Goal: Task Accomplishment & Management: Manage account settings

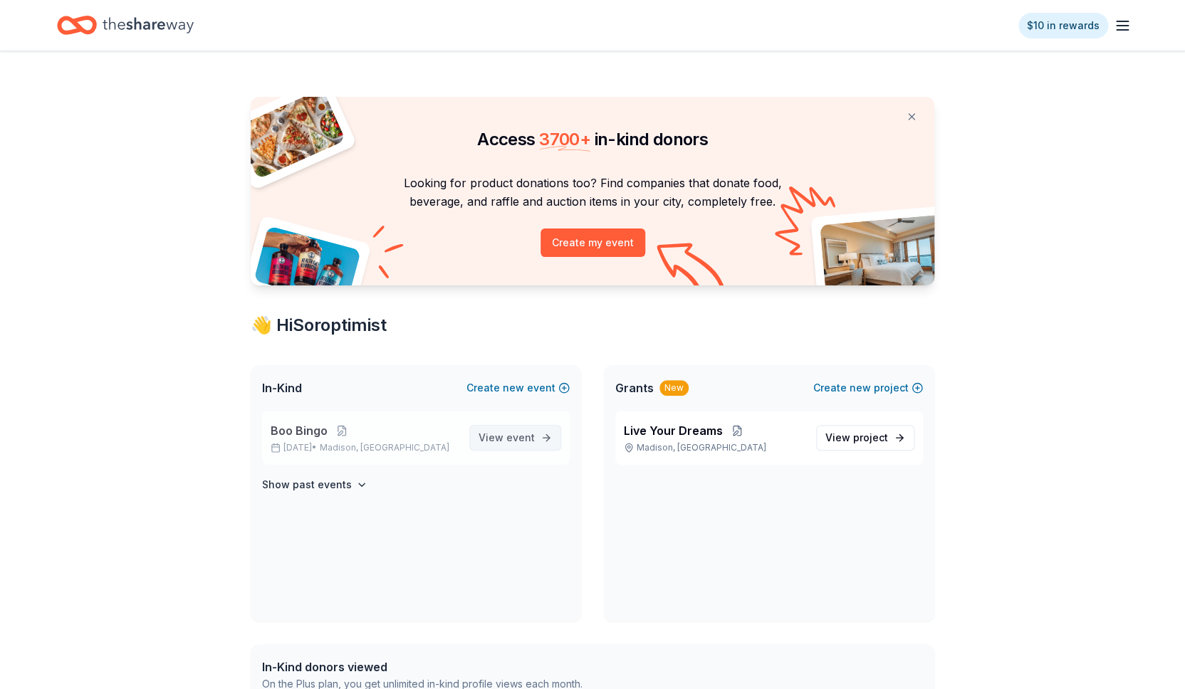
click at [498, 443] on span "View event" at bounding box center [506, 437] width 56 height 17
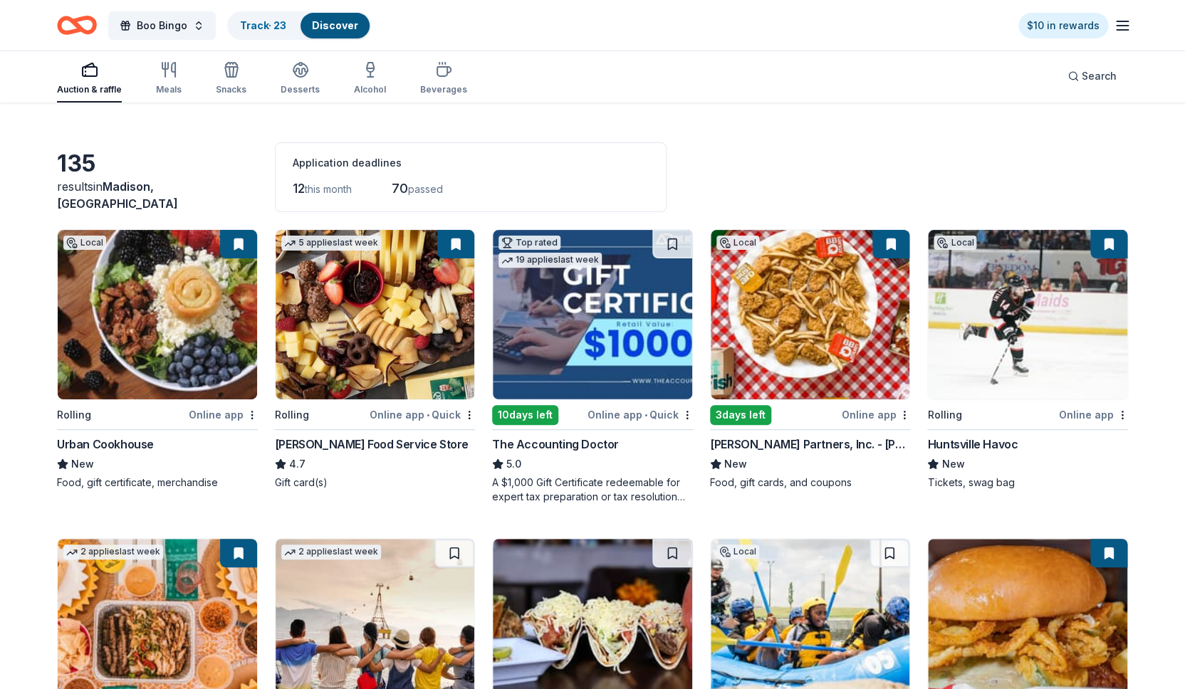
scroll to position [34, 0]
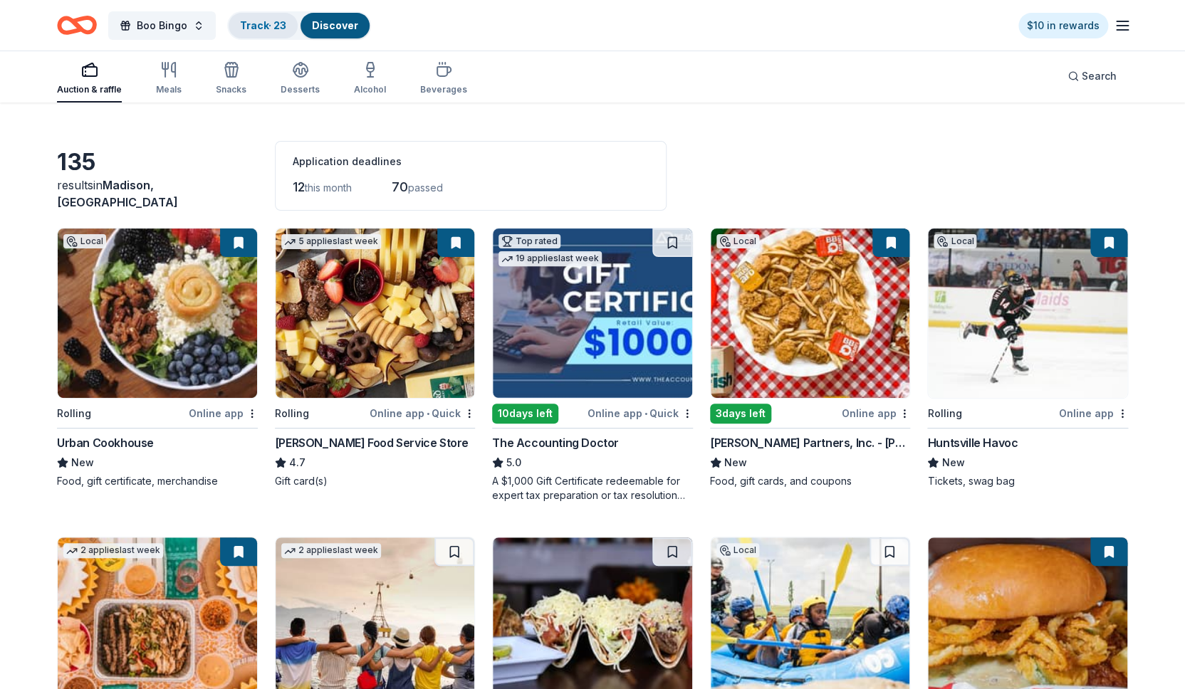
click at [254, 21] on link "Track · 23" at bounding box center [263, 25] width 46 height 12
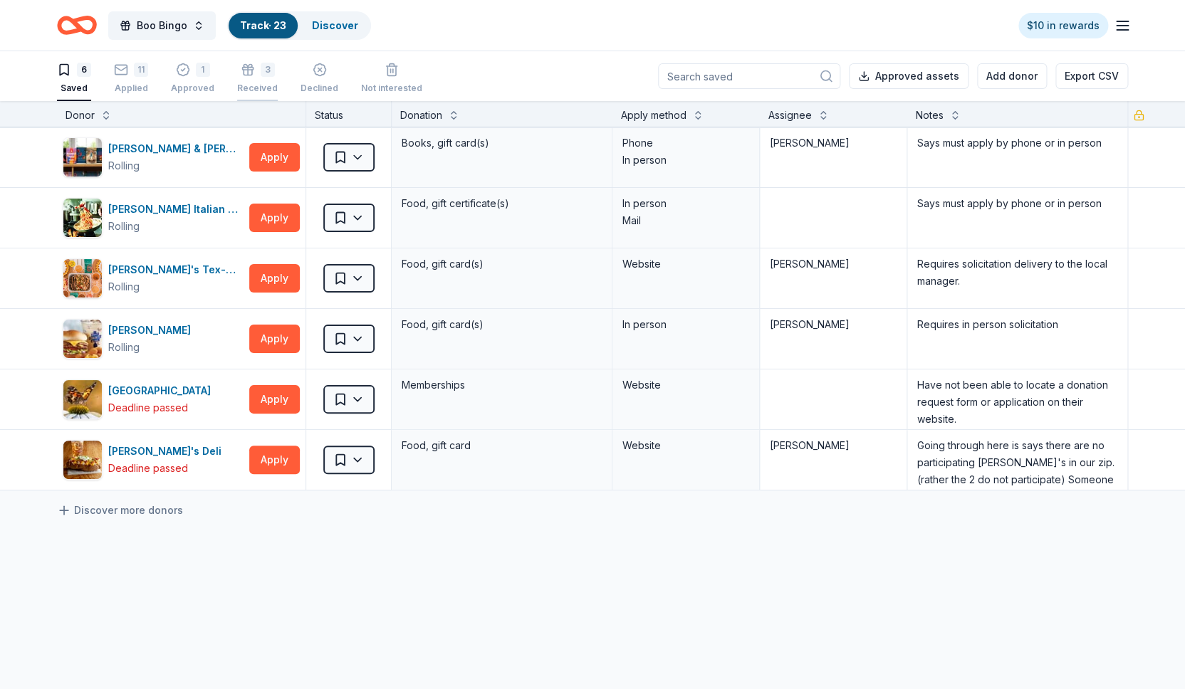
click at [252, 71] on div "3" at bounding box center [257, 70] width 41 height 14
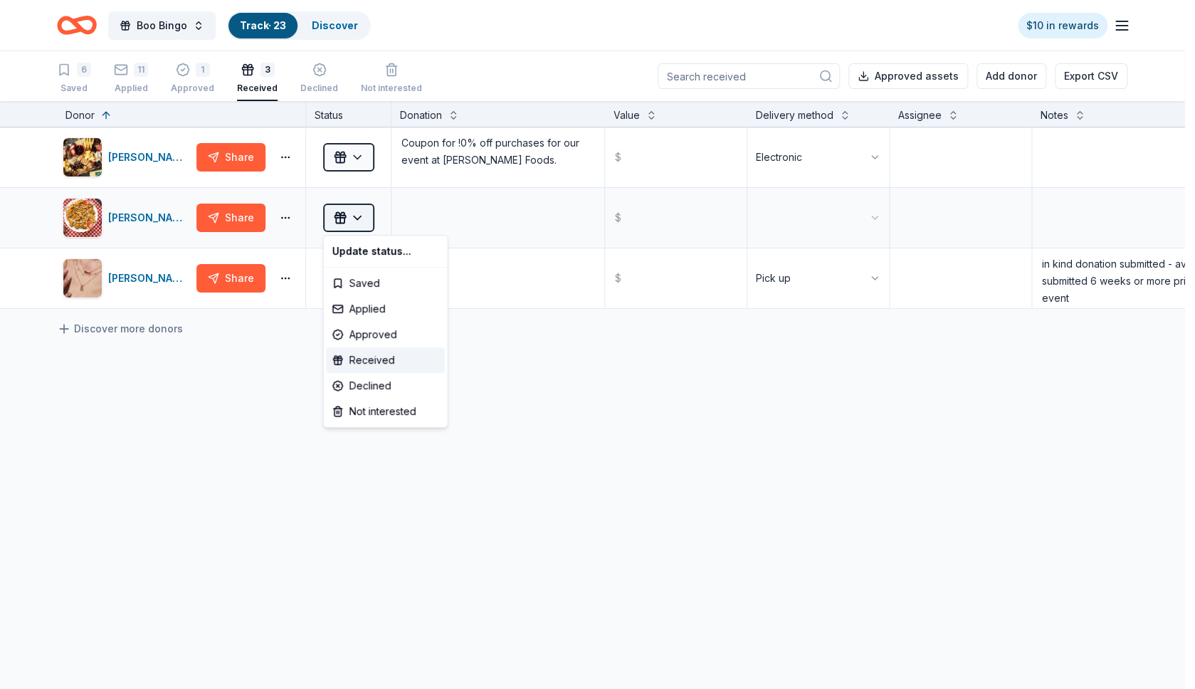
click at [357, 217] on html "Boo Bingo Track · 23 Discover $10 in rewards 6 Saved 11 Applied 1 Approved 3 Re…" at bounding box center [597, 344] width 1195 height 689
click at [888, 540] on html "Boo Bingo Track · 23 Discover $10 in rewards 6 Saved 11 Applied 1 Approved 3 Re…" at bounding box center [597, 344] width 1195 height 689
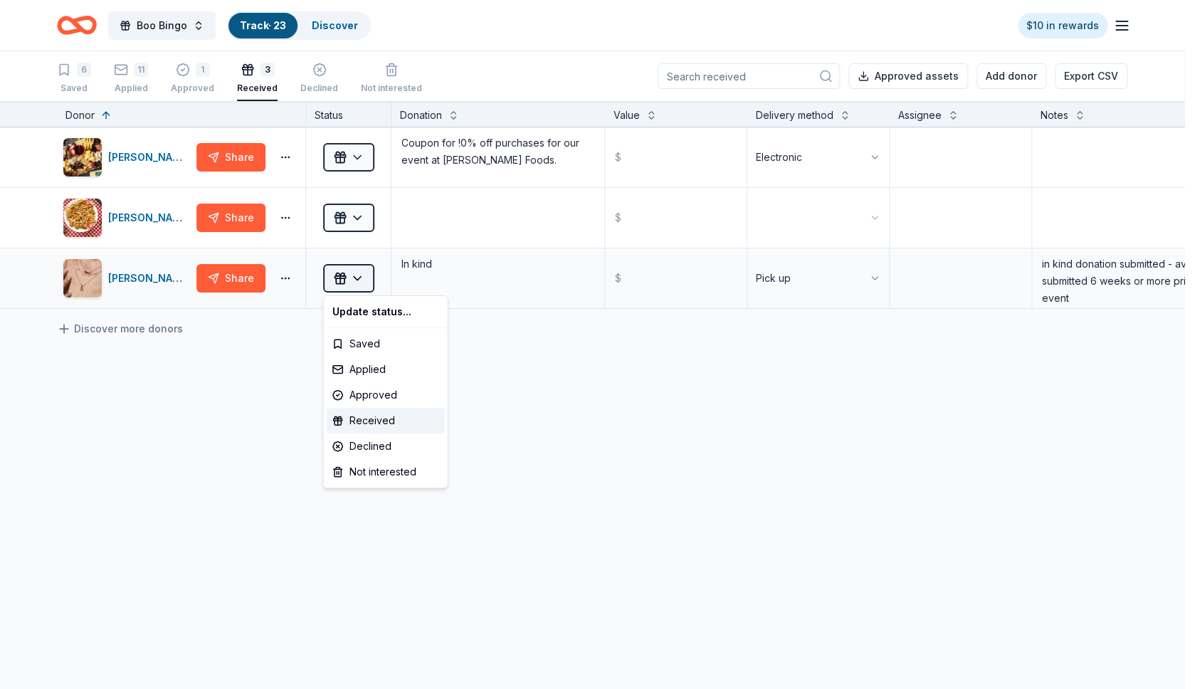
click at [359, 278] on html "Boo Bingo Track · 23 Discover $10 in rewards 6 Saved 11 Applied 1 Approved 3 Re…" at bounding box center [597, 344] width 1195 height 689
click at [876, 534] on html "Boo Bingo Track · 23 Discover $10 in rewards 6 Saved 11 Applied 1 Approved 3 Re…" at bounding box center [597, 344] width 1195 height 689
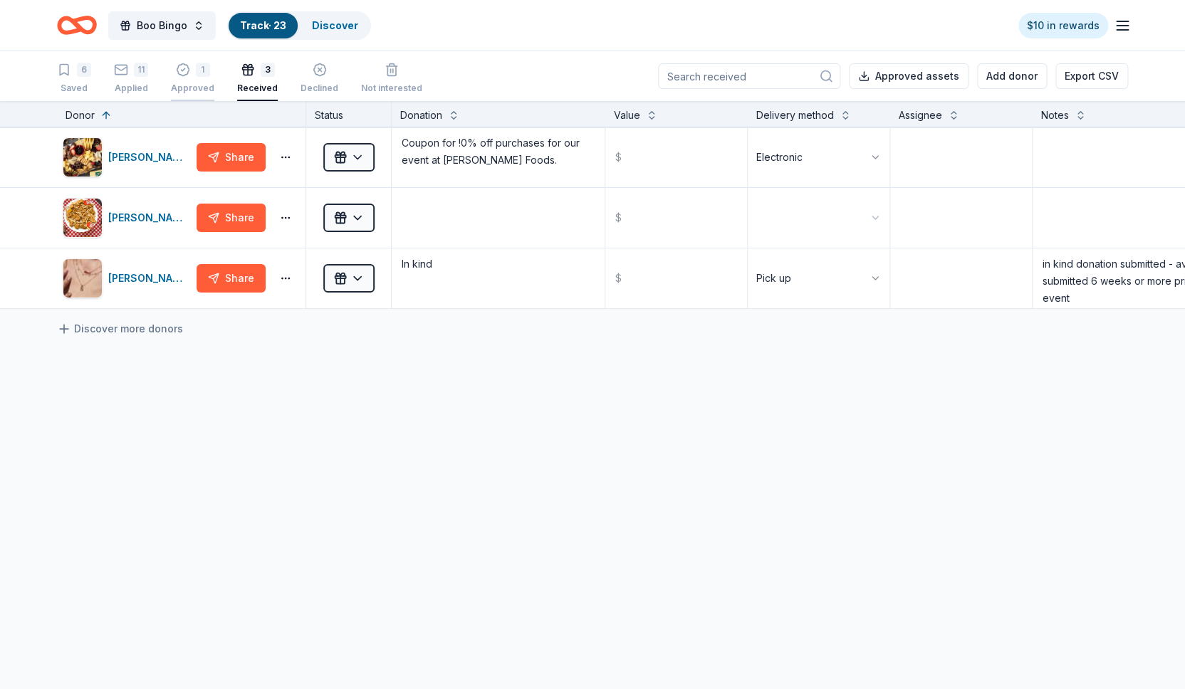
click at [192, 75] on div "1" at bounding box center [192, 70] width 43 height 14
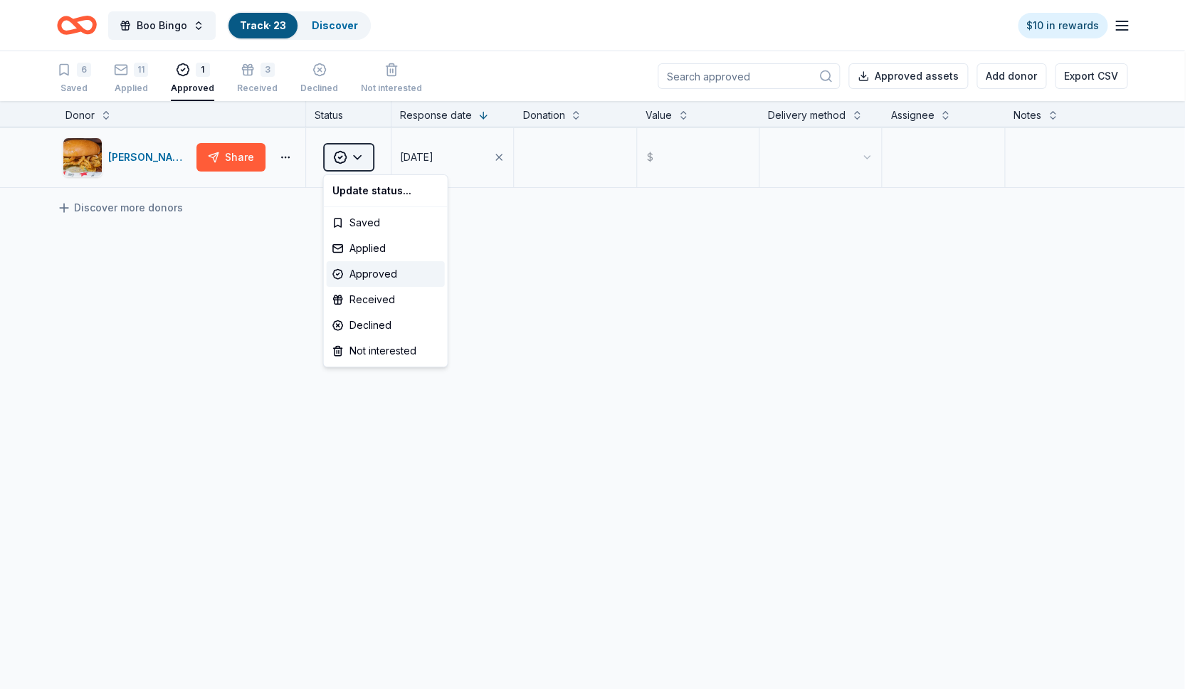
click at [360, 156] on html "Boo Bingo Track · 23 Discover $10 in rewards 6 Saved 11 Applied 1 Approved 3 Re…" at bounding box center [597, 344] width 1195 height 689
click at [379, 298] on div "Received" at bounding box center [386, 300] width 118 height 26
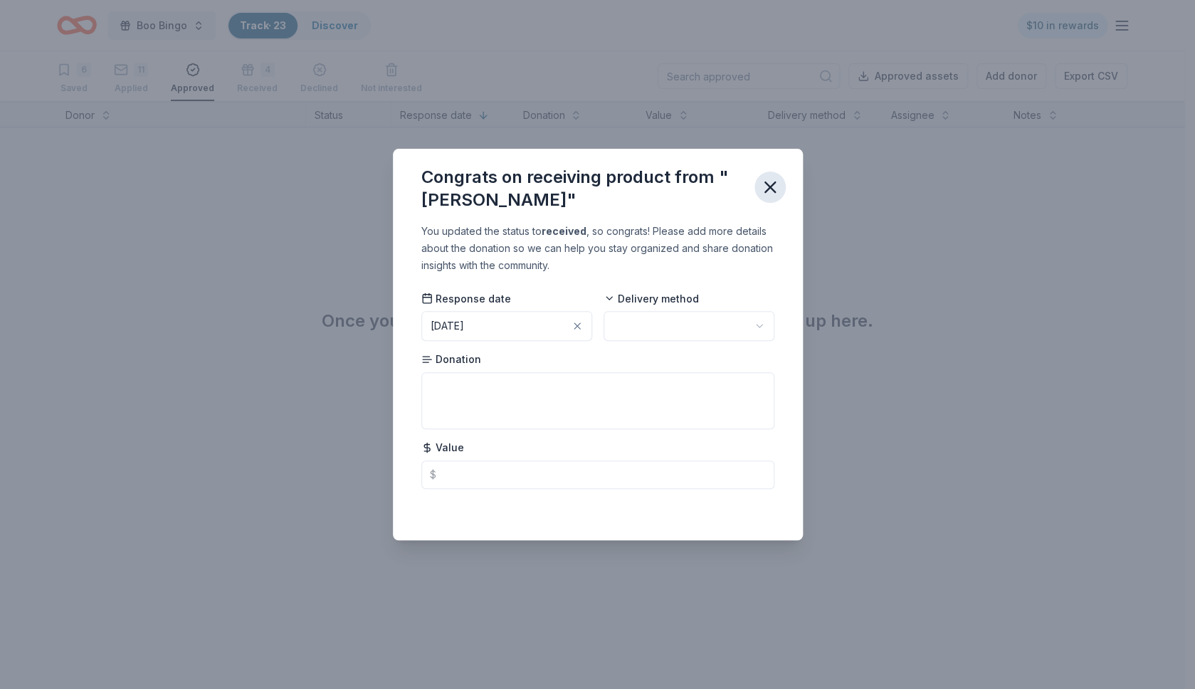
click at [774, 188] on icon "button" at bounding box center [770, 187] width 20 height 20
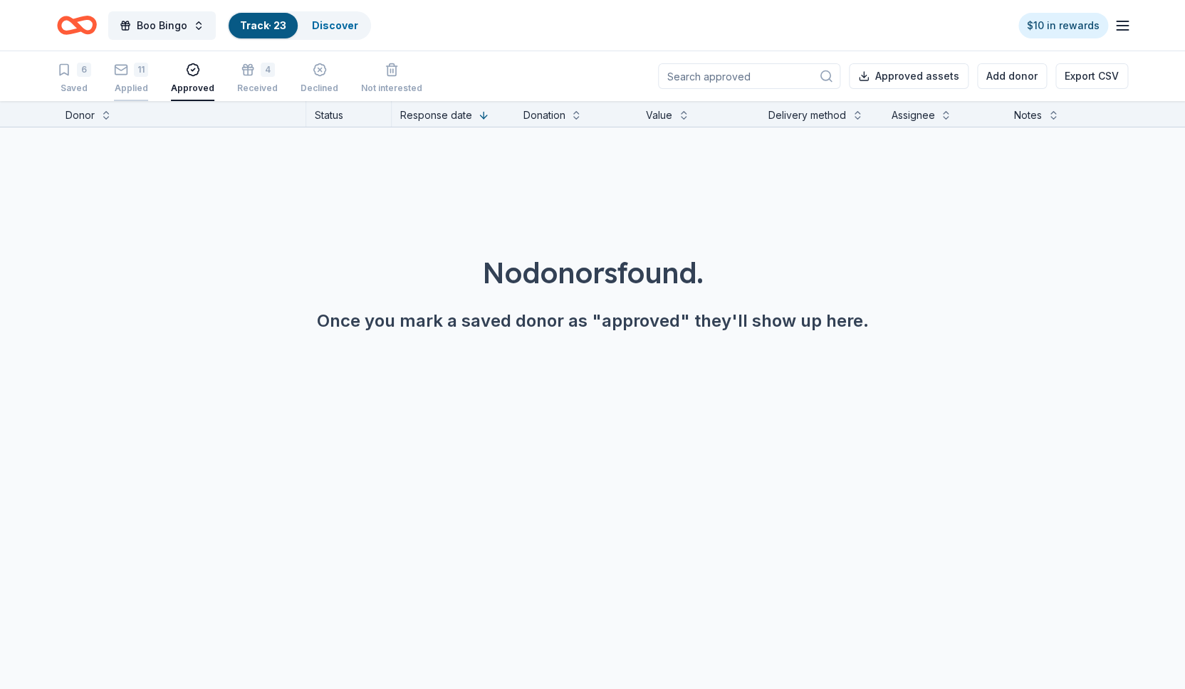
click at [133, 70] on div "11" at bounding box center [131, 70] width 34 height 14
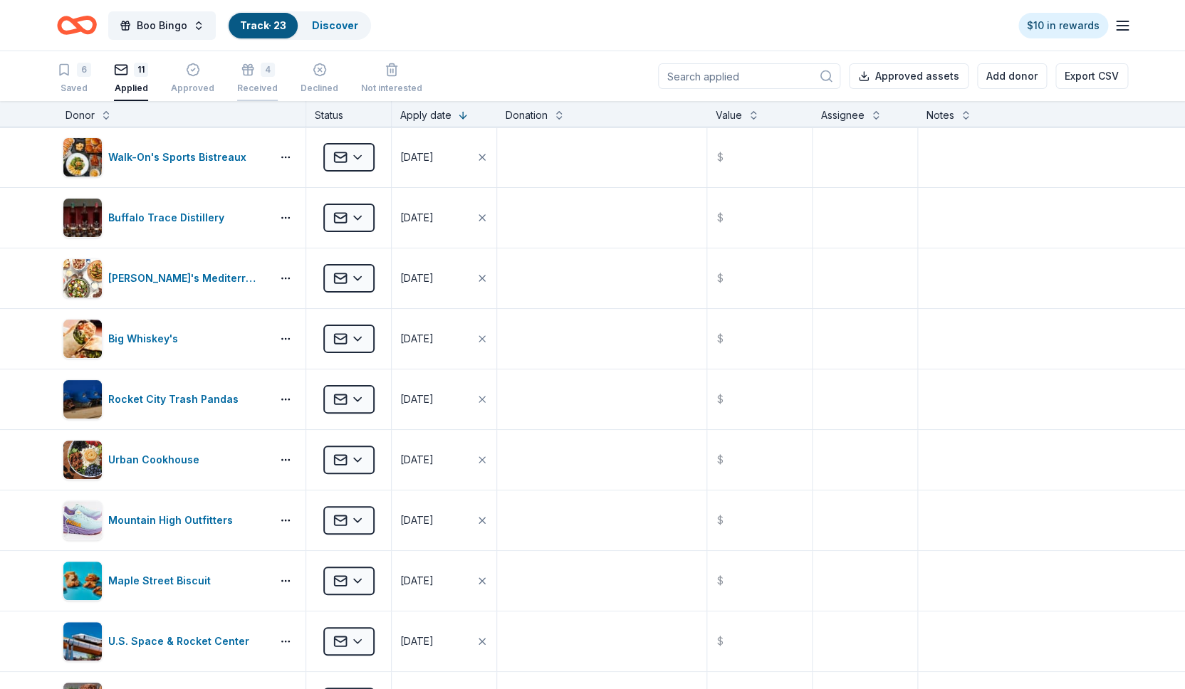
click at [251, 71] on div "4" at bounding box center [257, 70] width 41 height 14
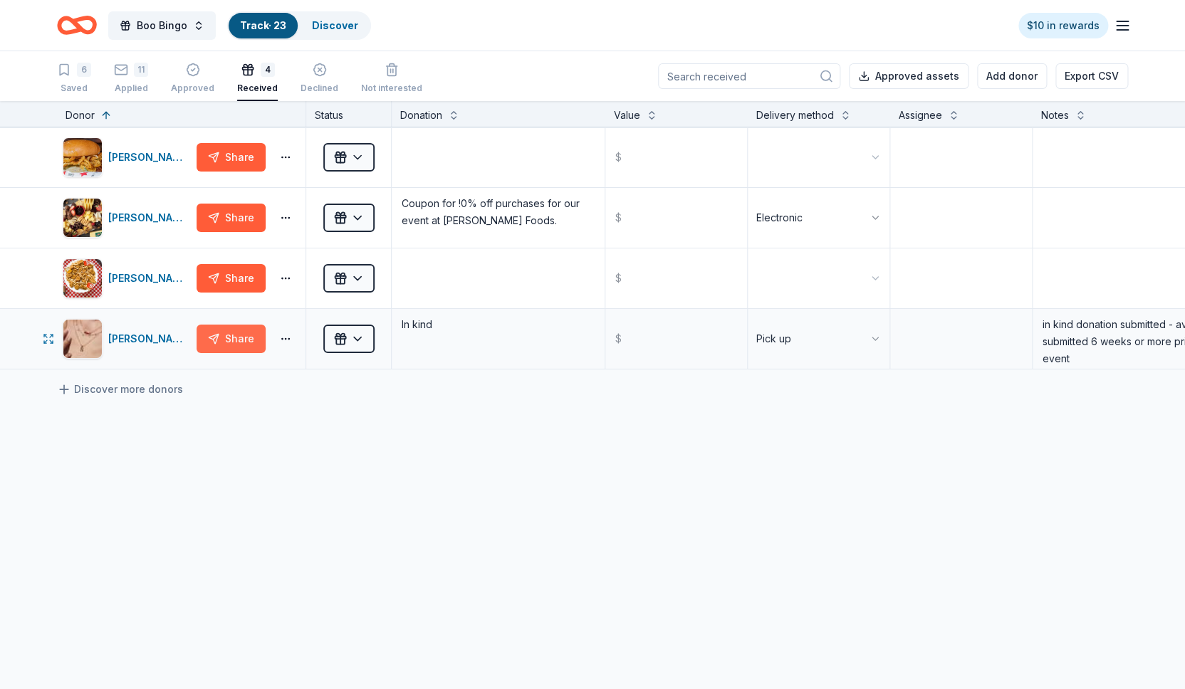
click at [236, 338] on button "Share" at bounding box center [230, 339] width 69 height 28
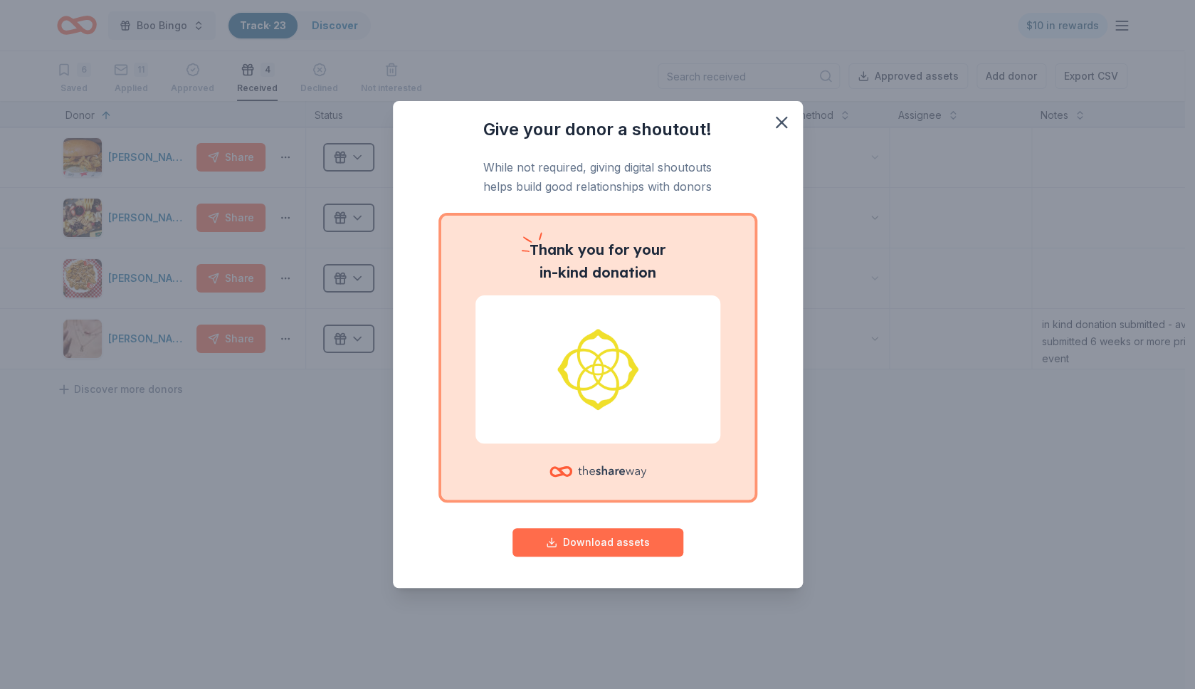
click at [631, 543] on button "Download assets" at bounding box center [598, 542] width 171 height 28
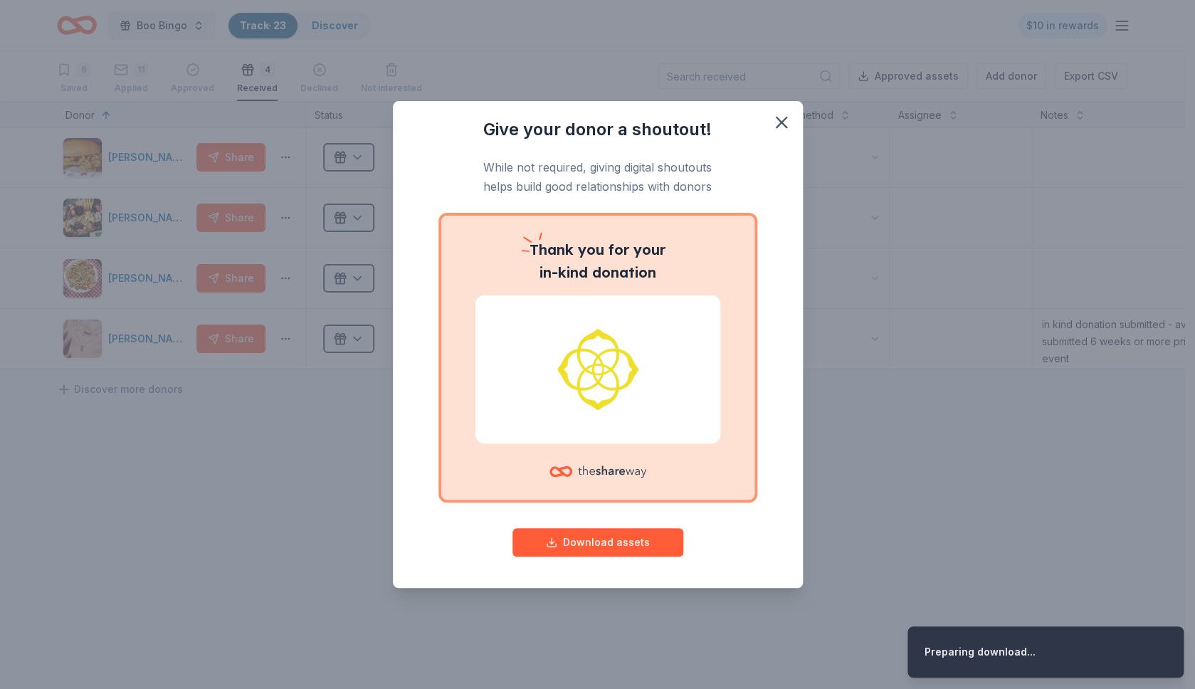
click at [444, 521] on div "Give your donor a shoutout! While not required, giving digital shoutouts helps …" at bounding box center [597, 341] width 353 height 447
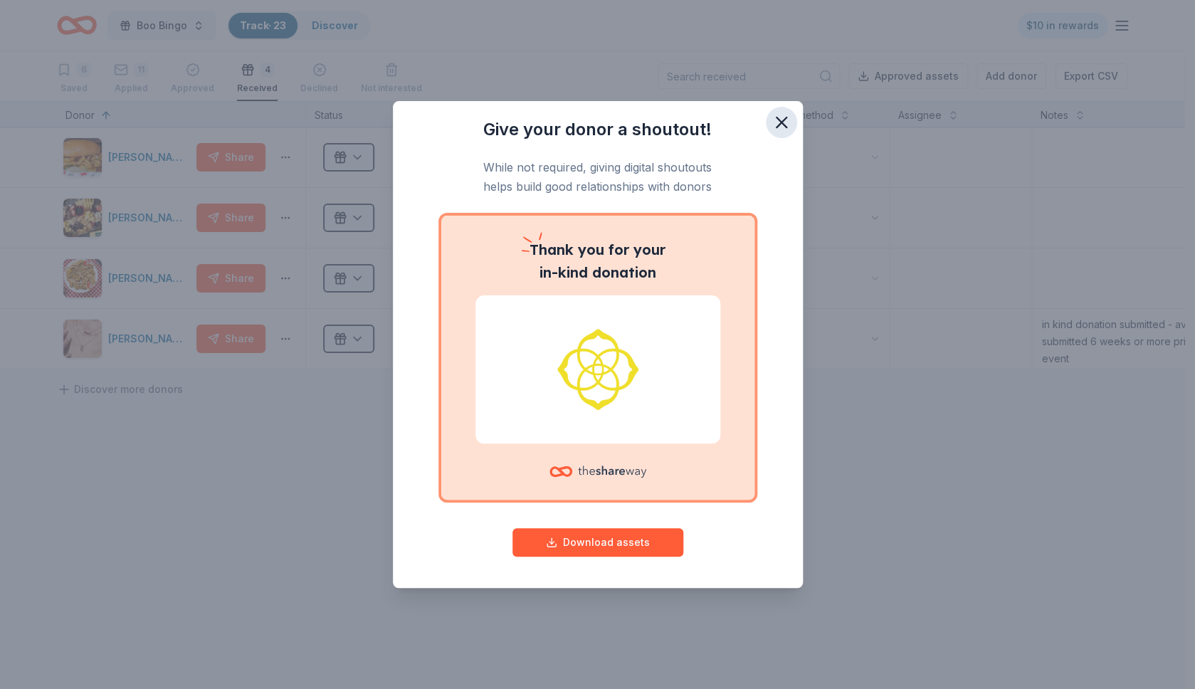
click at [778, 122] on icon "button" at bounding box center [782, 122] width 20 height 20
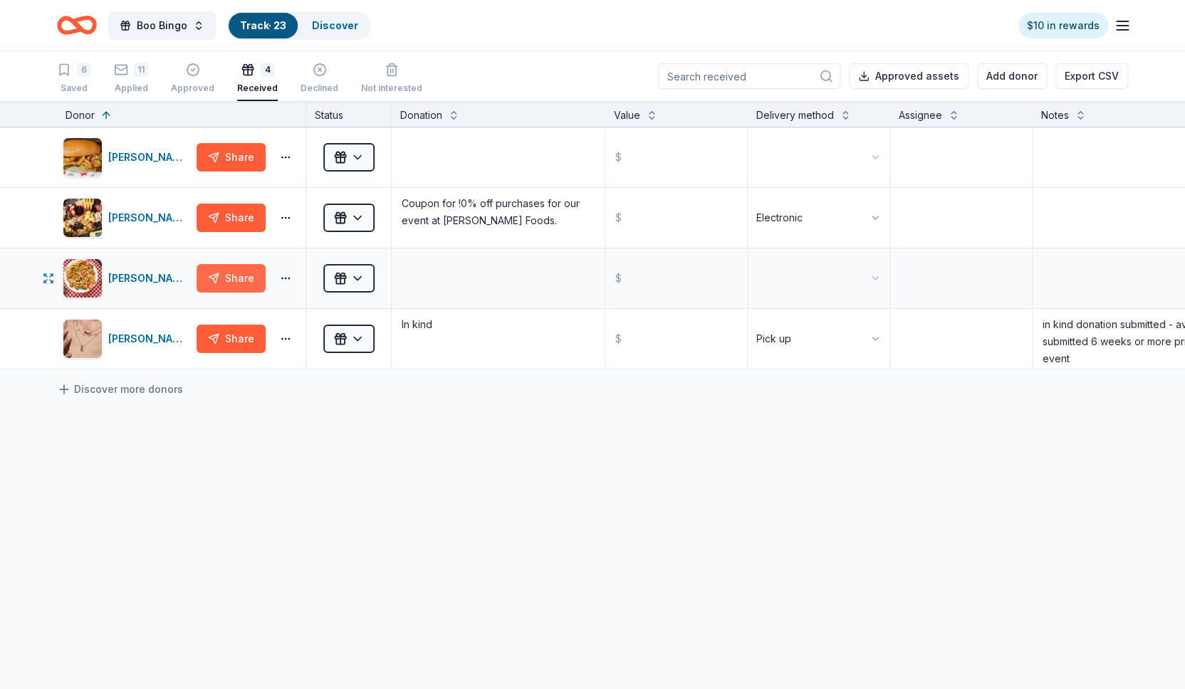
click at [223, 281] on button "Share" at bounding box center [230, 278] width 69 height 28
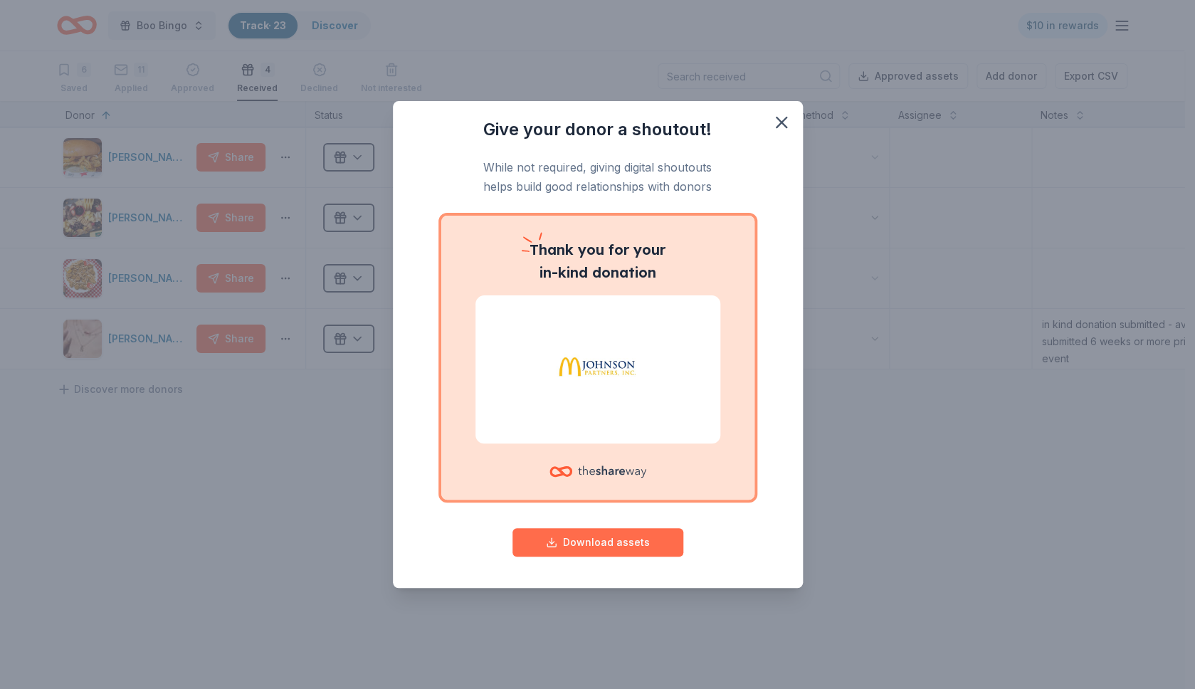
click at [604, 534] on button "Download assets" at bounding box center [598, 542] width 171 height 28
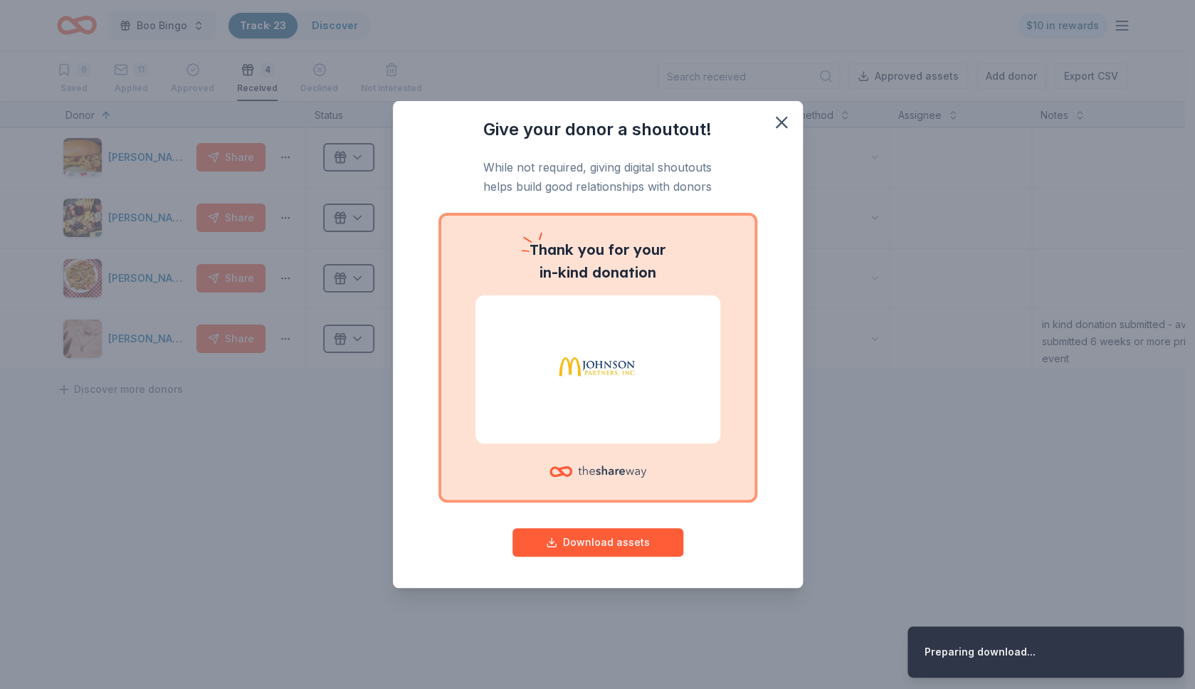
click at [201, 485] on div "Give your donor a shoutout! While not required, giving digital shoutouts helps …" at bounding box center [597, 344] width 1195 height 689
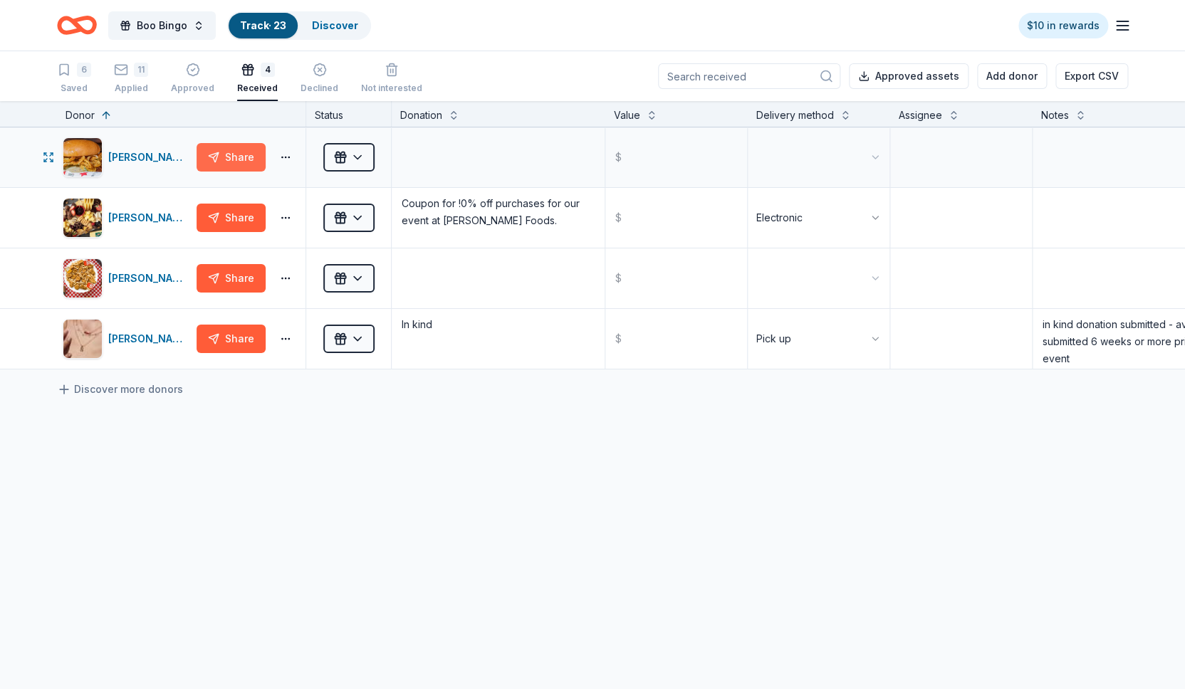
click at [238, 156] on button "Share" at bounding box center [230, 157] width 69 height 28
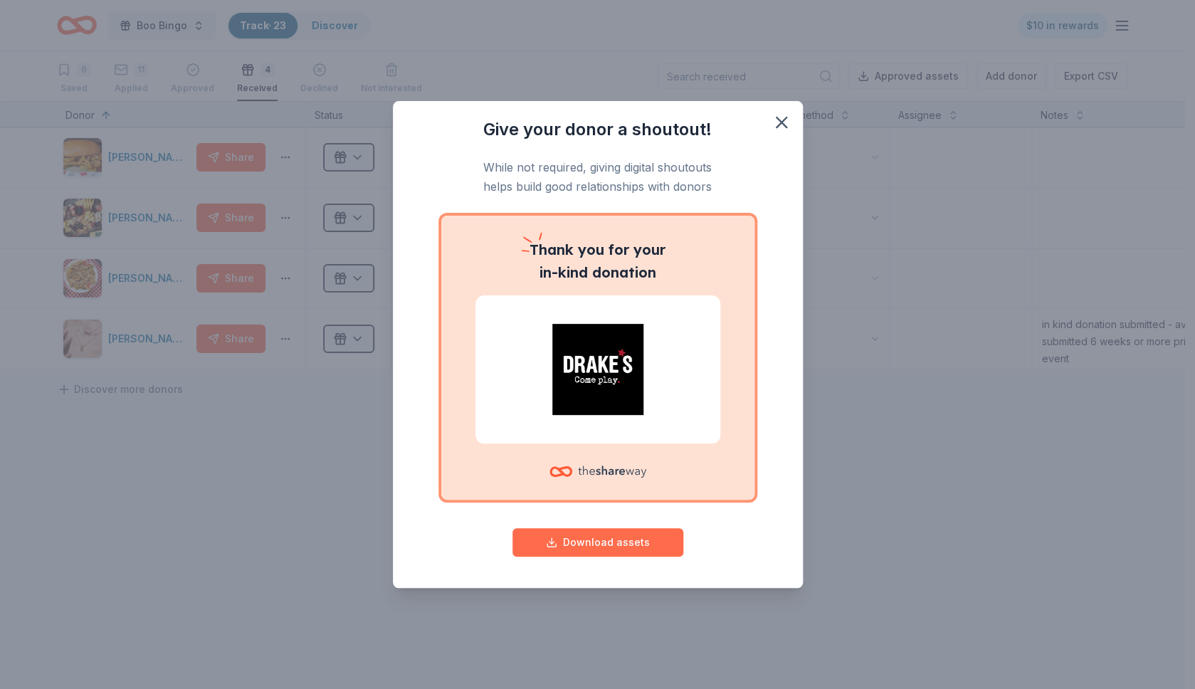
click at [597, 543] on button "Download assets" at bounding box center [598, 542] width 171 height 28
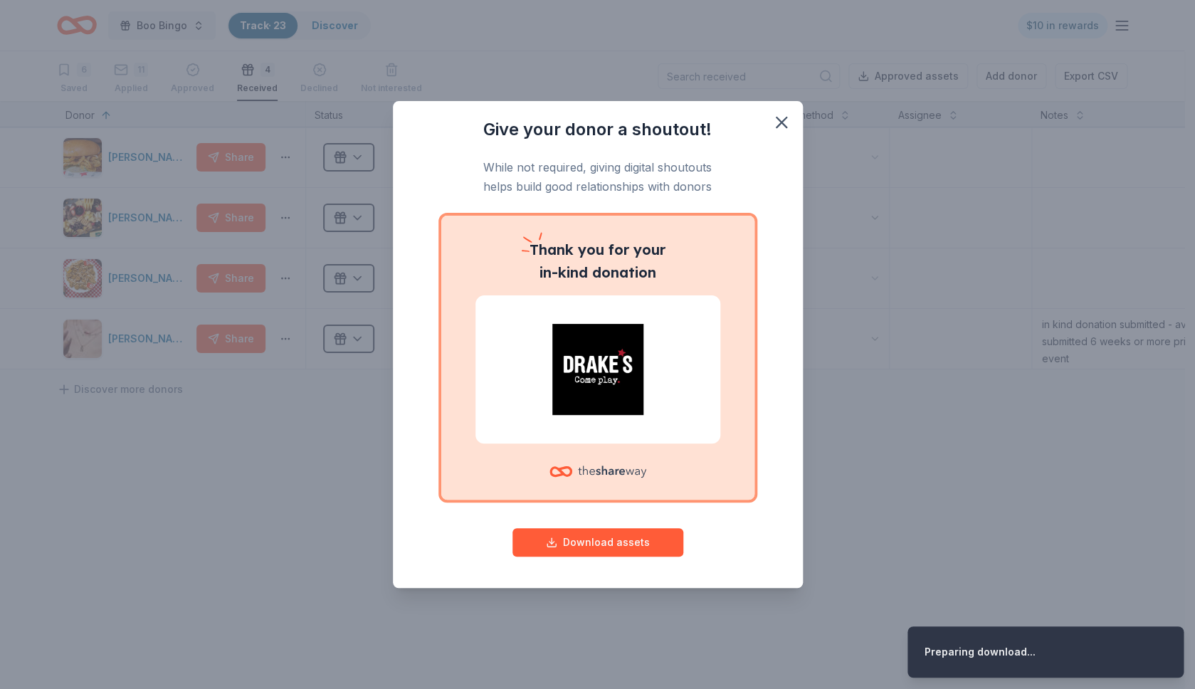
click at [654, 624] on div "Give your donor a shoutout! While not required, giving digital shoutouts helps …" at bounding box center [597, 344] width 1195 height 689
